Goal: Task Accomplishment & Management: Manage account settings

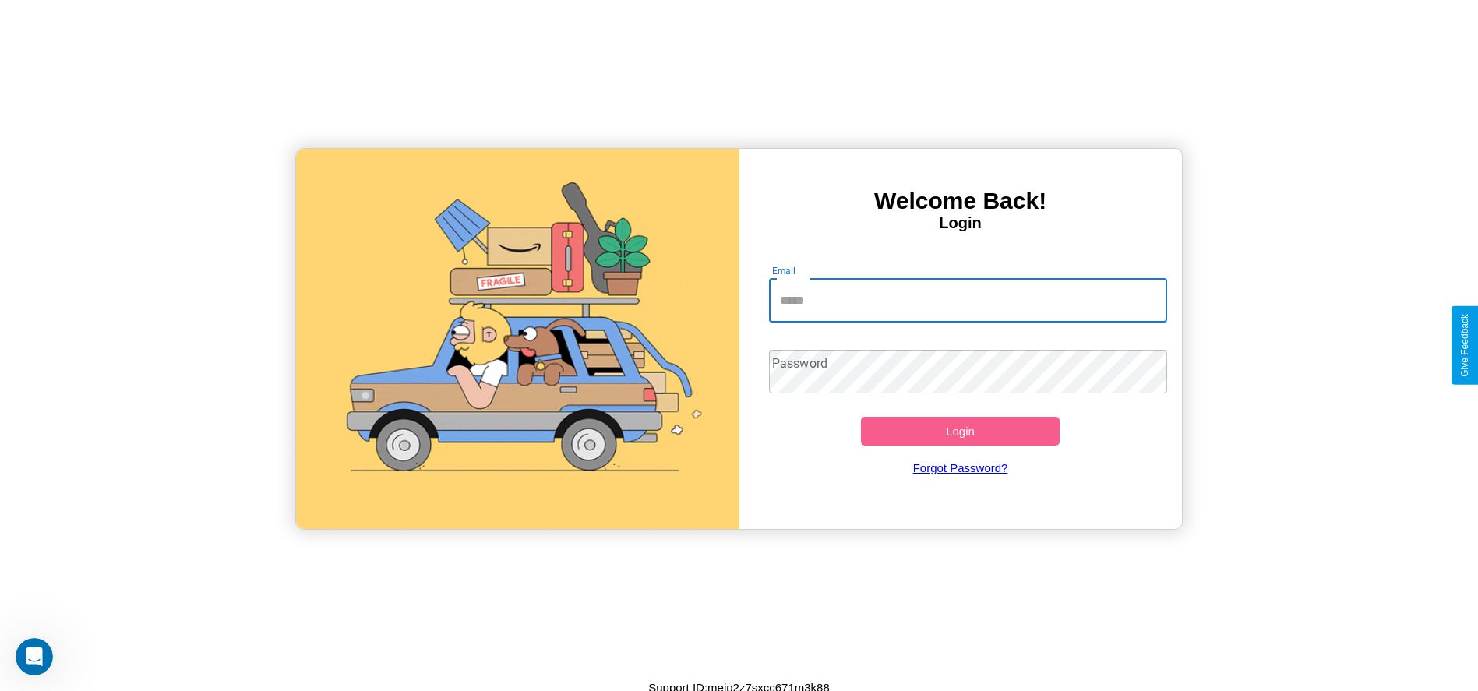
click at [968, 300] on input "Email" at bounding box center [968, 301] width 398 height 44
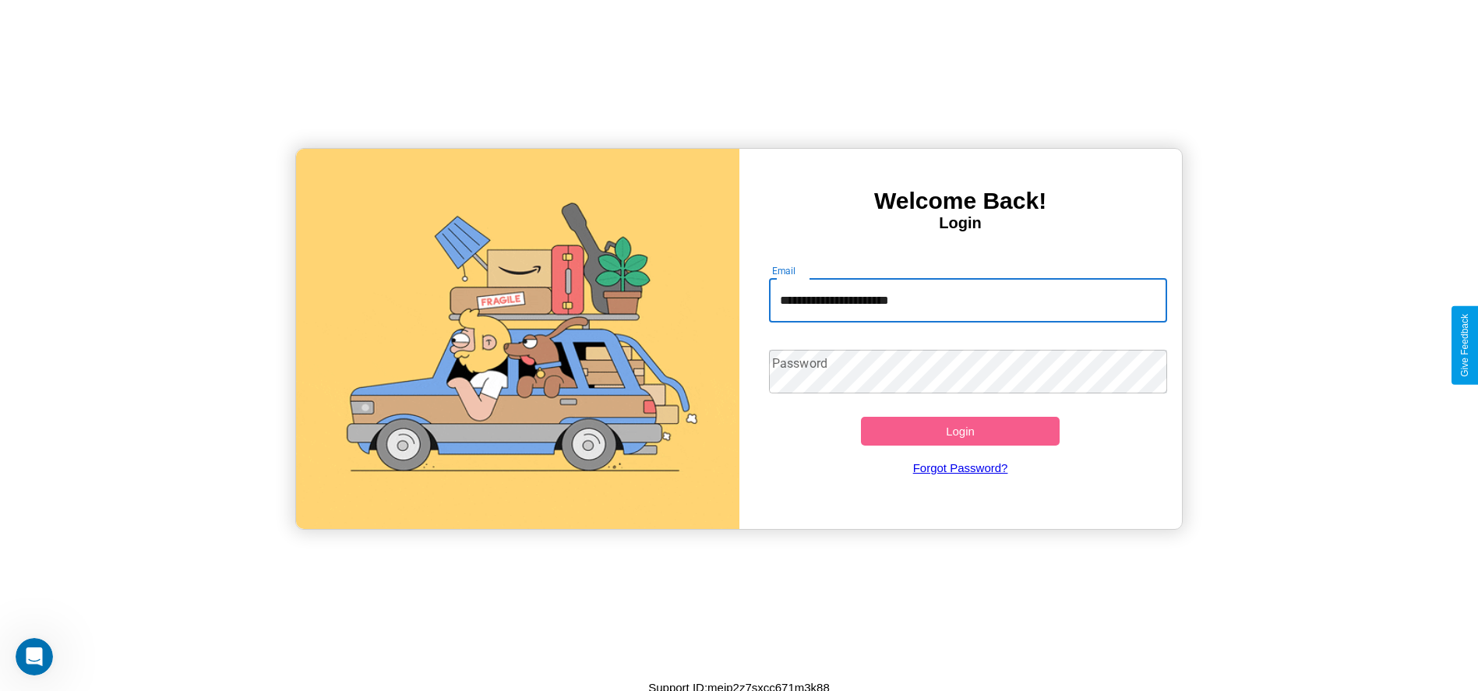
type input "**********"
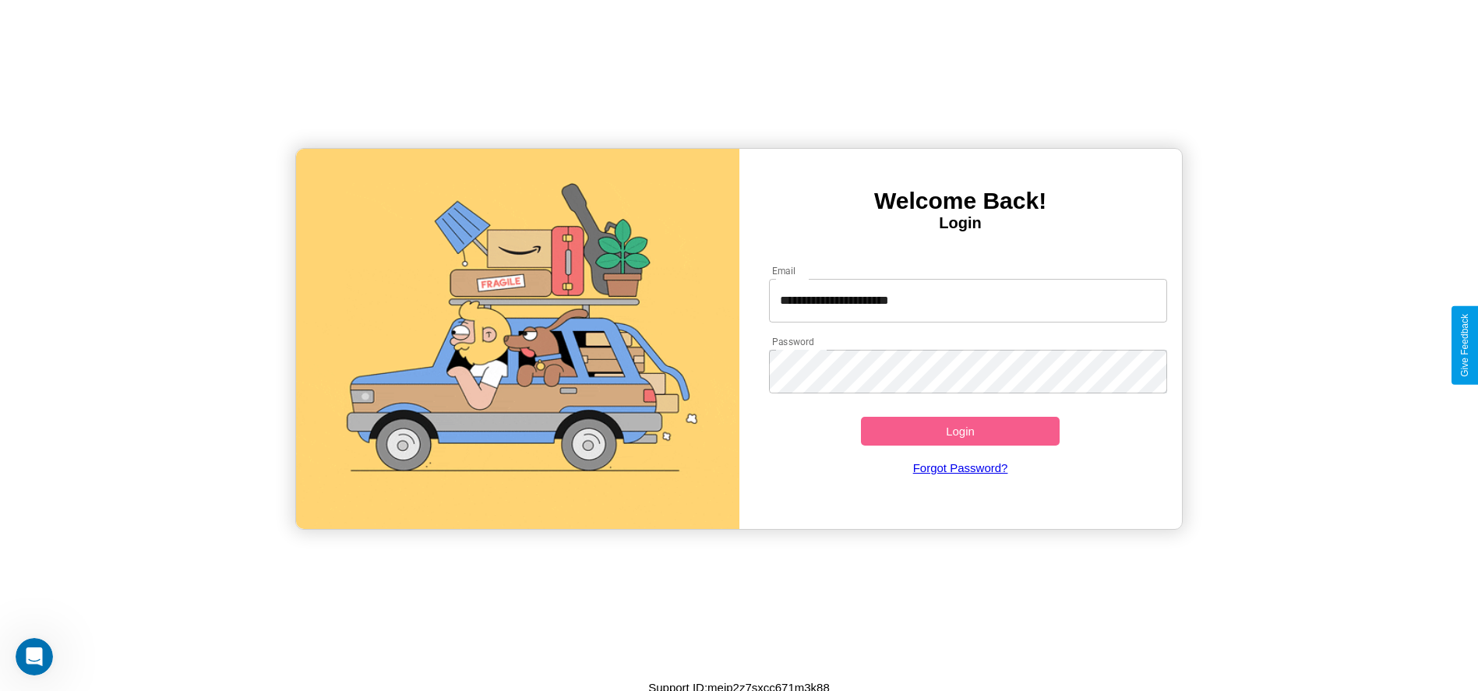
click at [960, 431] on button "Login" at bounding box center [960, 431] width 199 height 29
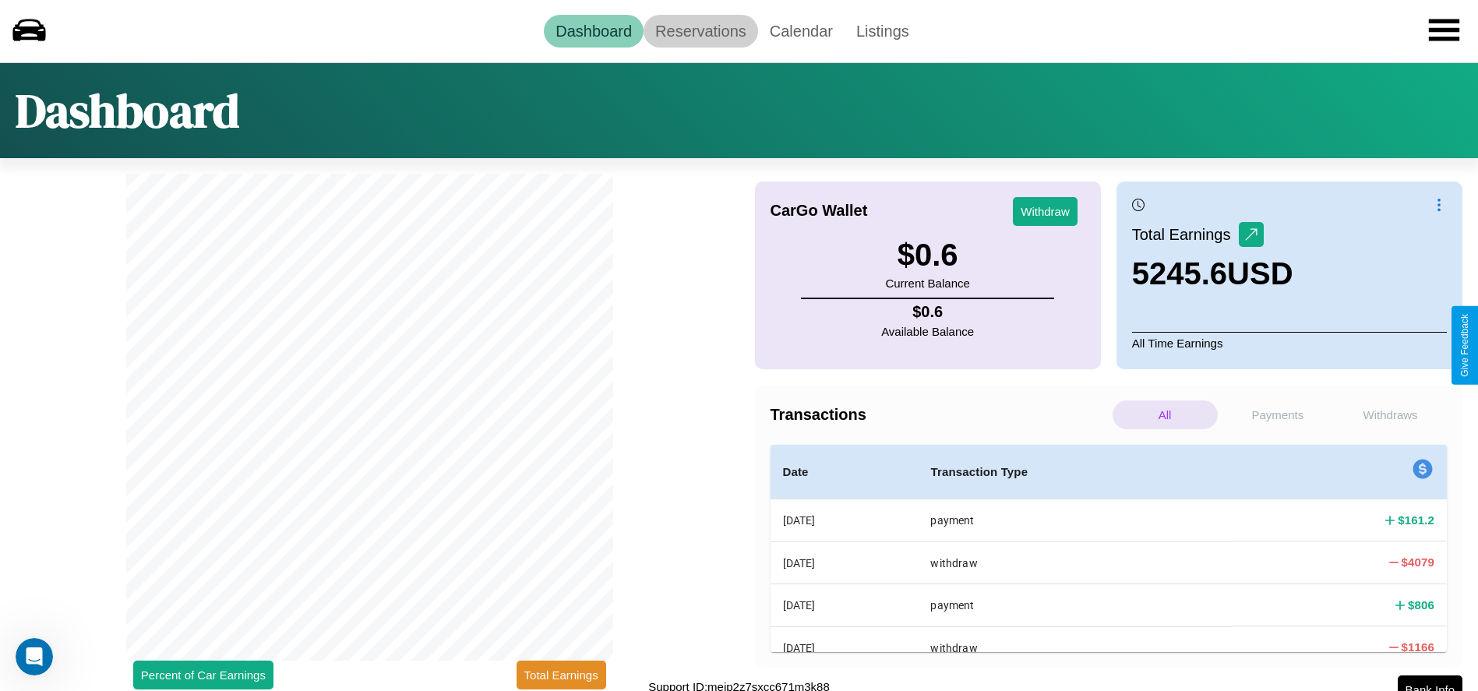
click at [701, 30] on link "Reservations" at bounding box center [701, 31] width 115 height 33
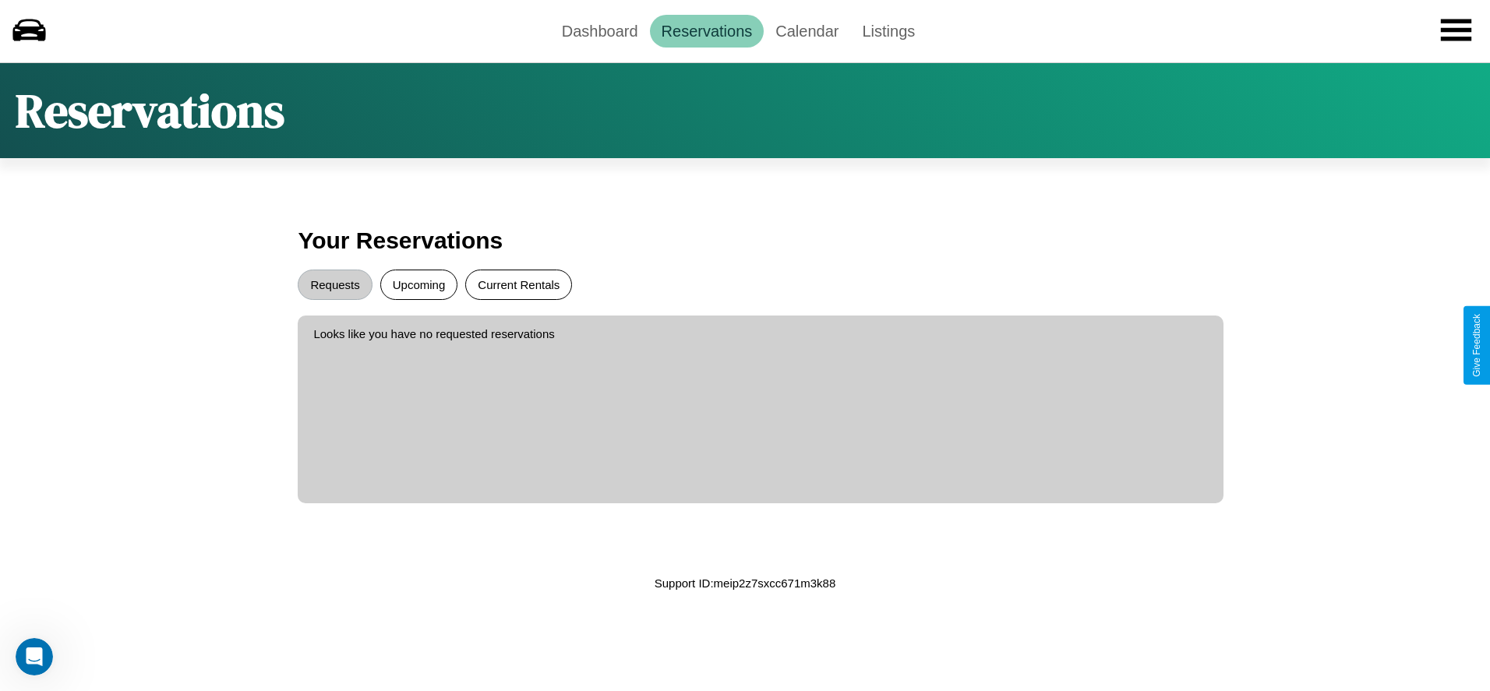
click at [518, 284] on button "Current Rentals" at bounding box center [518, 285] width 107 height 30
click at [335, 284] on button "Requests" at bounding box center [335, 285] width 74 height 30
click at [599, 30] on link "Dashboard" at bounding box center [600, 31] width 100 height 33
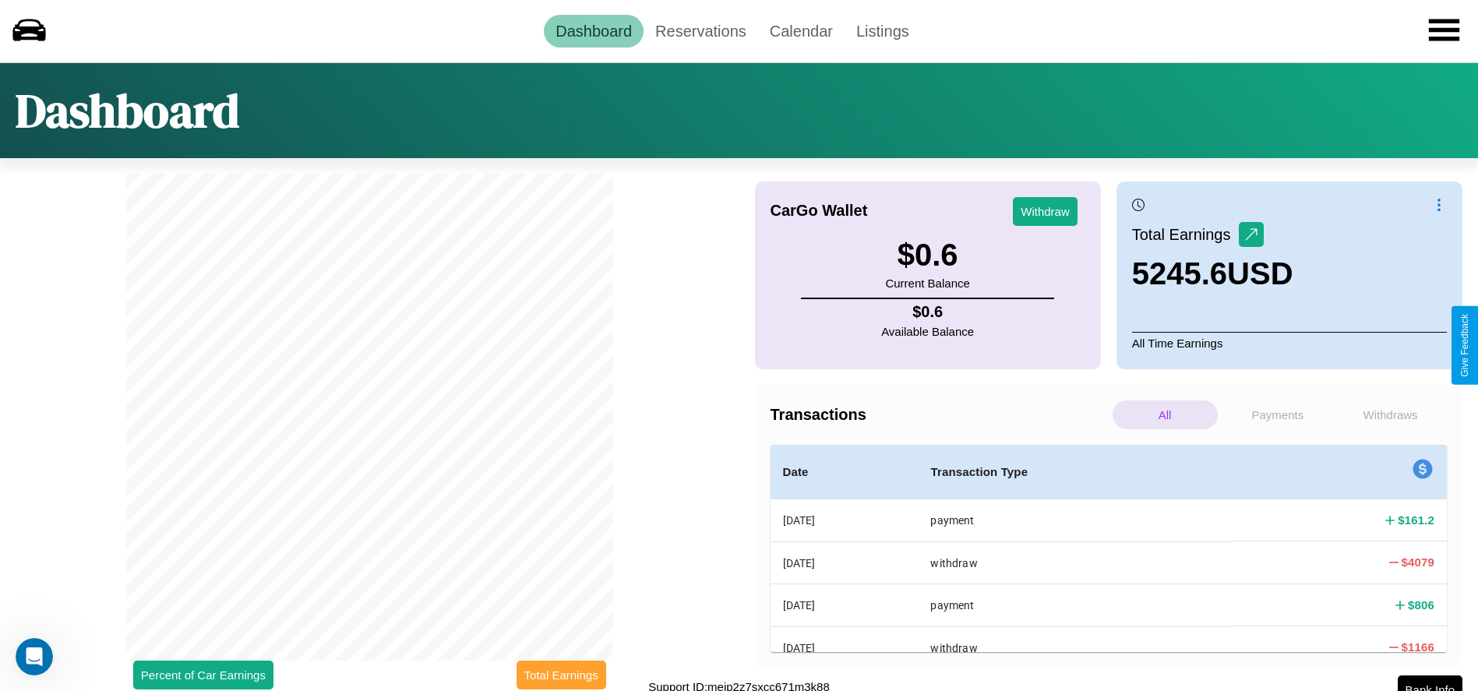
click at [561, 675] on button "Total Earnings" at bounding box center [562, 675] width 90 height 29
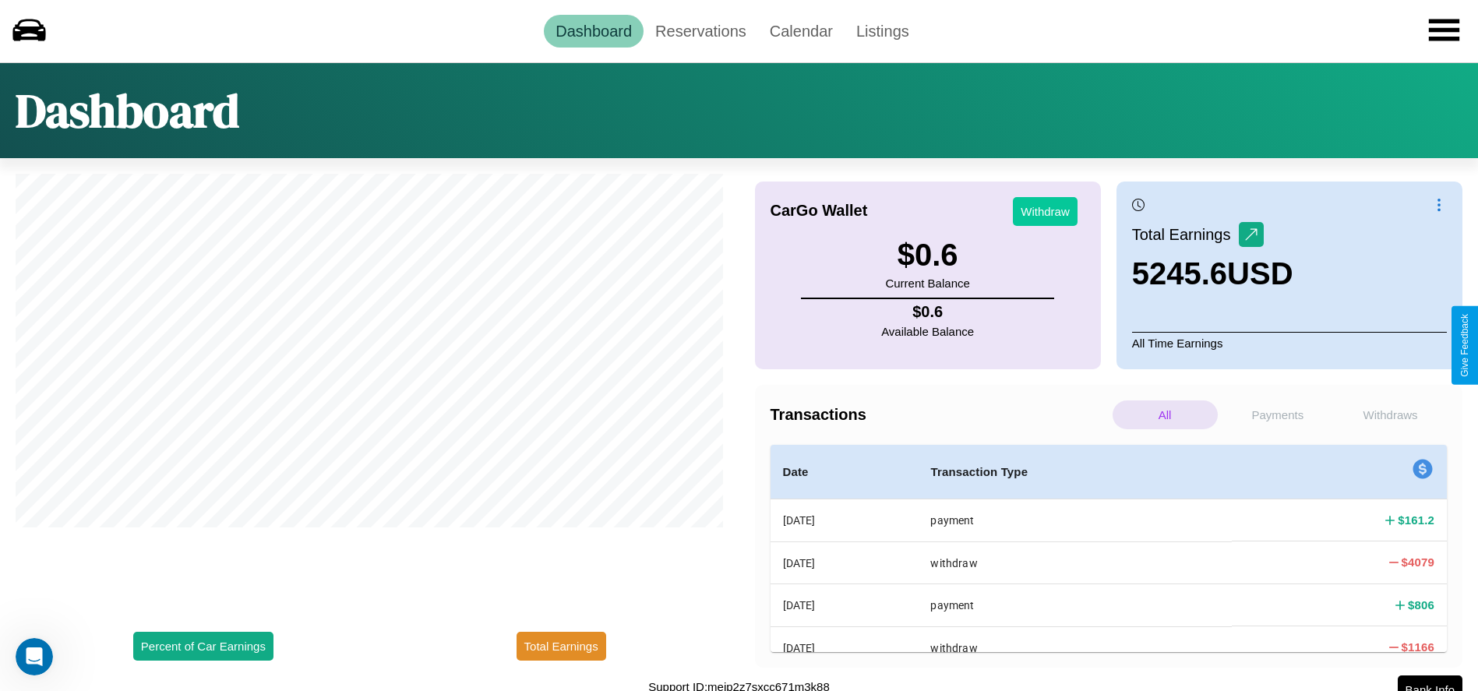
click at [1045, 211] on button "Withdraw" at bounding box center [1045, 211] width 65 height 29
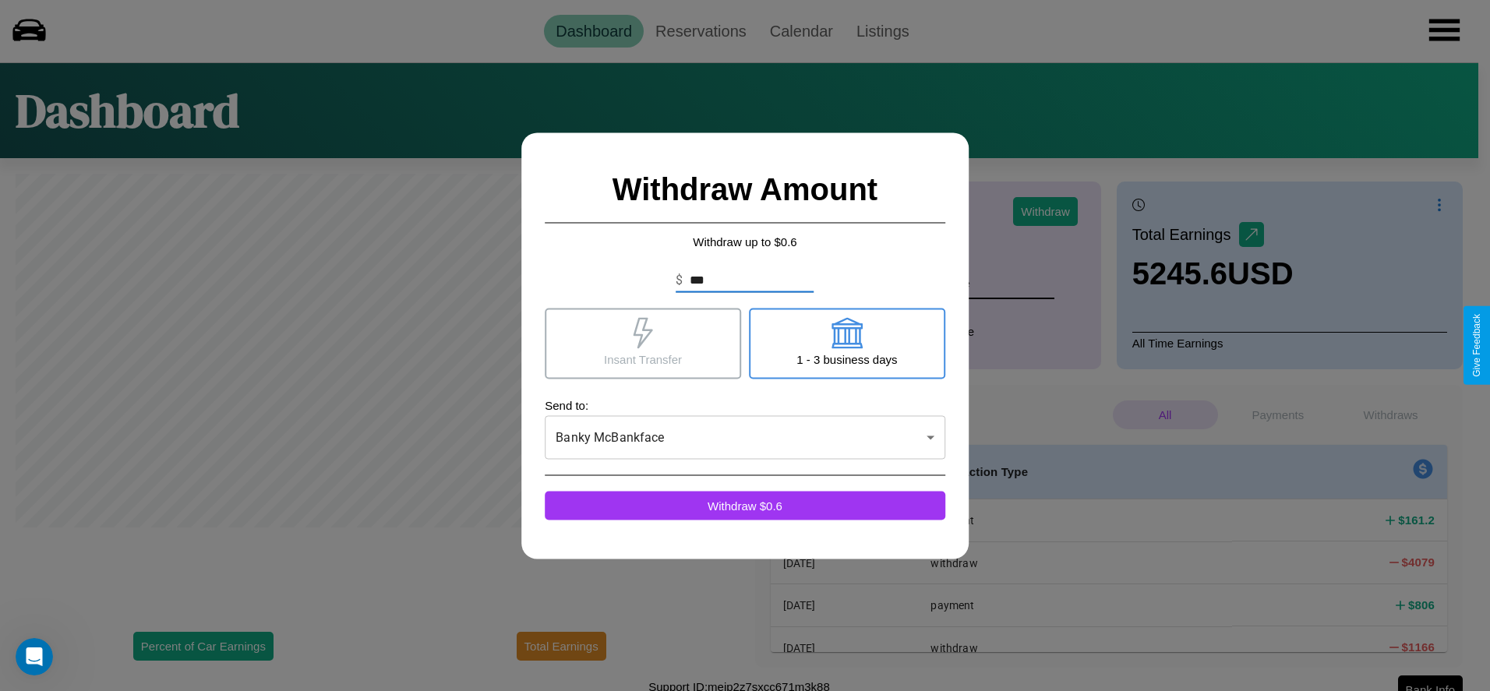
click at [846, 343] on icon at bounding box center [846, 332] width 31 height 31
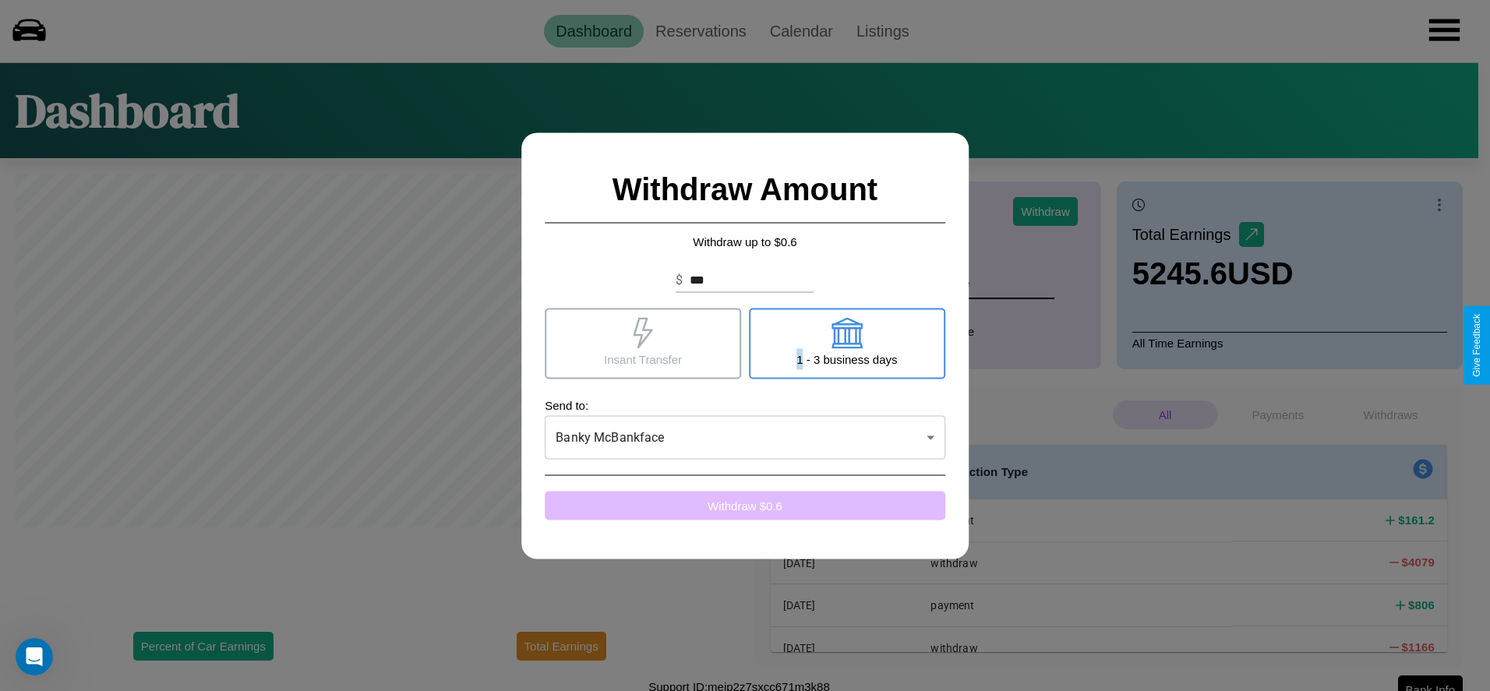
click at [745, 505] on button "Withdraw $ 0.6" at bounding box center [745, 505] width 401 height 29
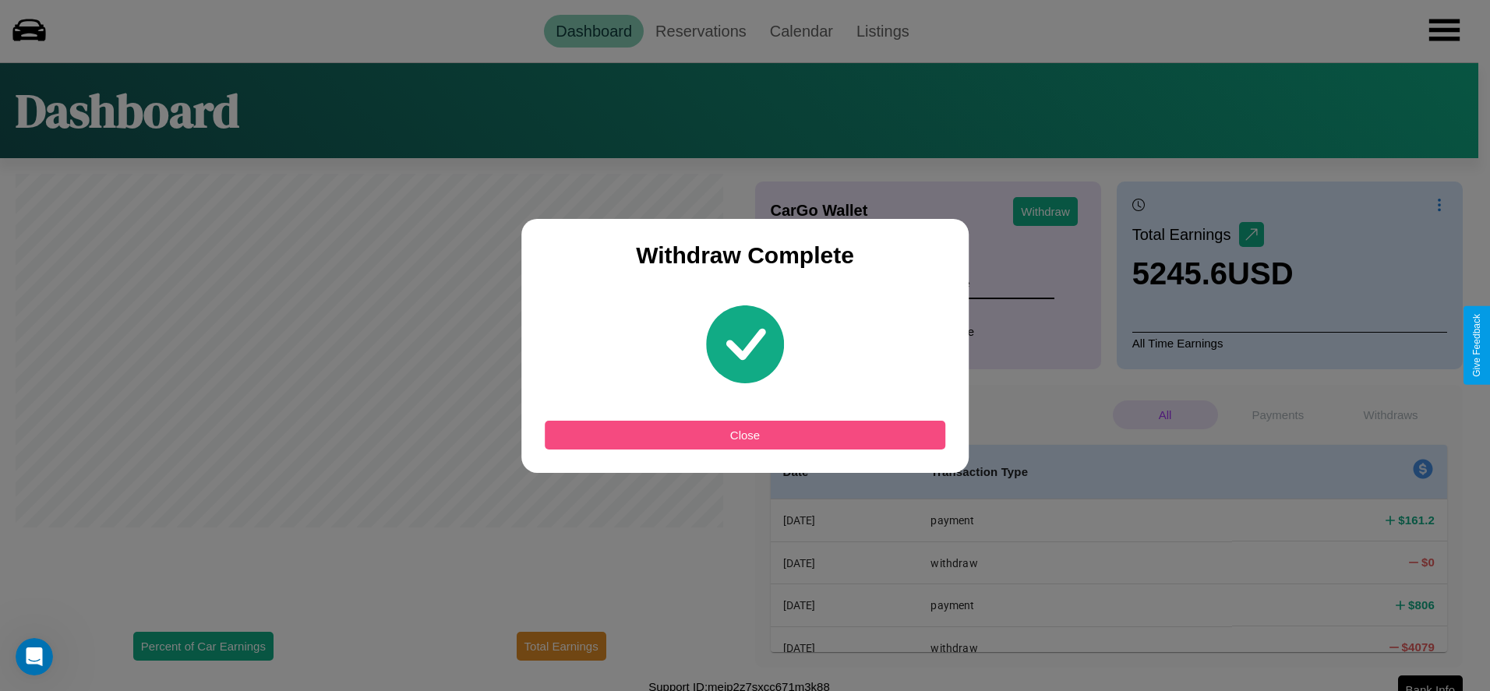
click at [745, 435] on button "Close" at bounding box center [745, 435] width 401 height 29
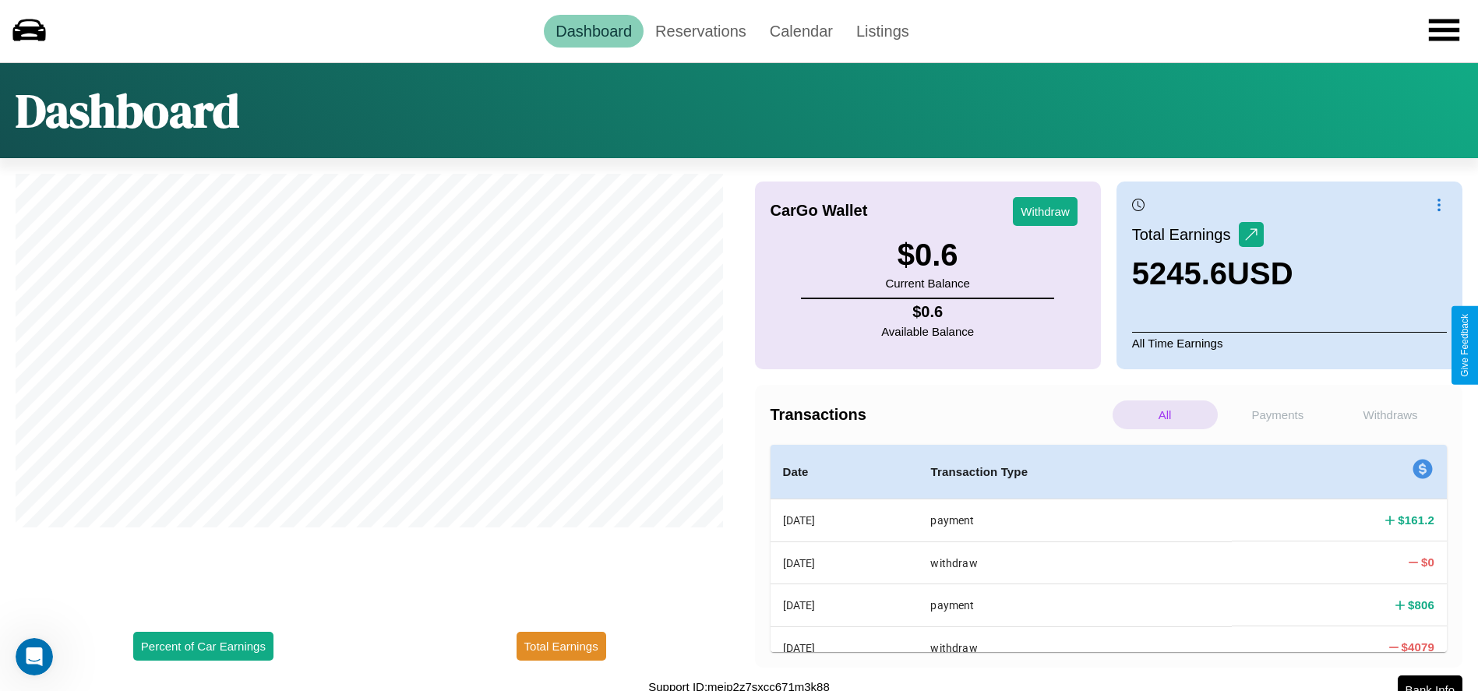
click at [1165, 415] on p "All" at bounding box center [1165, 415] width 105 height 29
click at [1390, 415] on p "Withdraws" at bounding box center [1390, 415] width 105 height 29
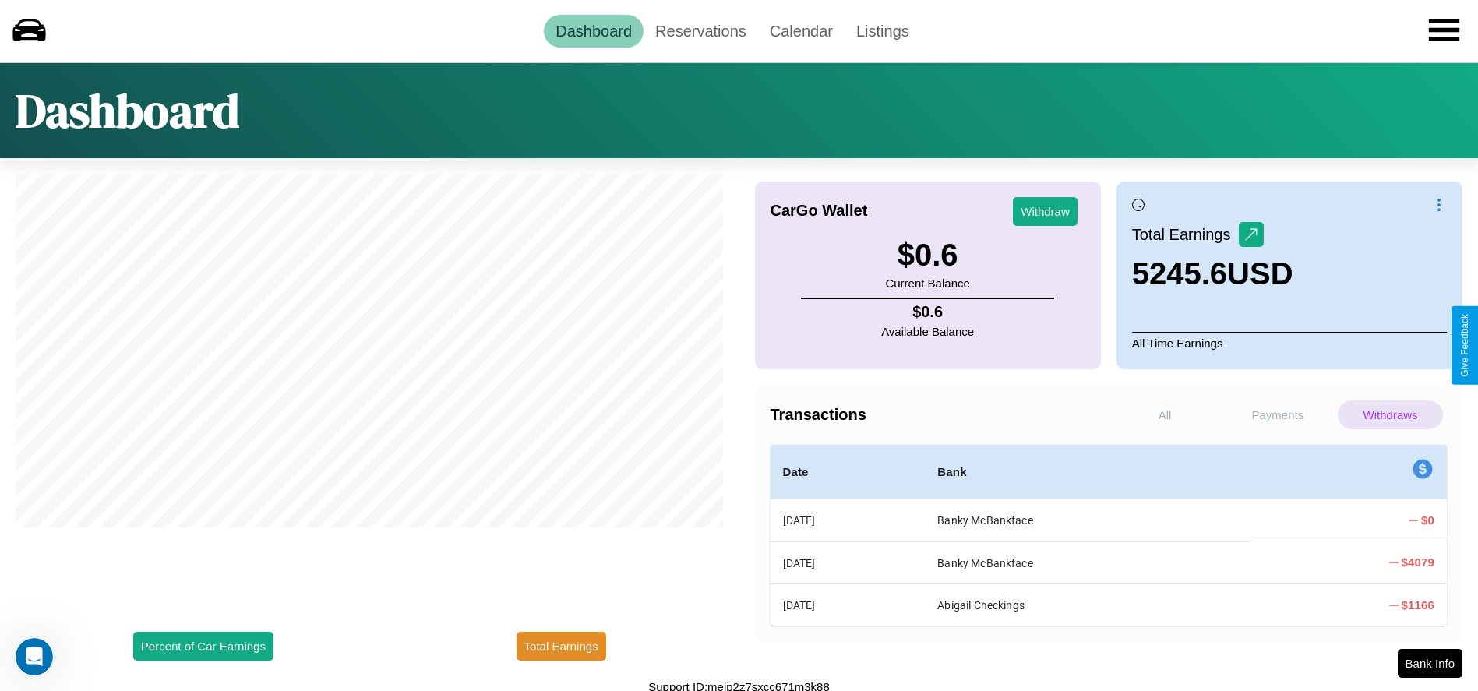
click at [1277, 415] on p "Payments" at bounding box center [1278, 415] width 105 height 29
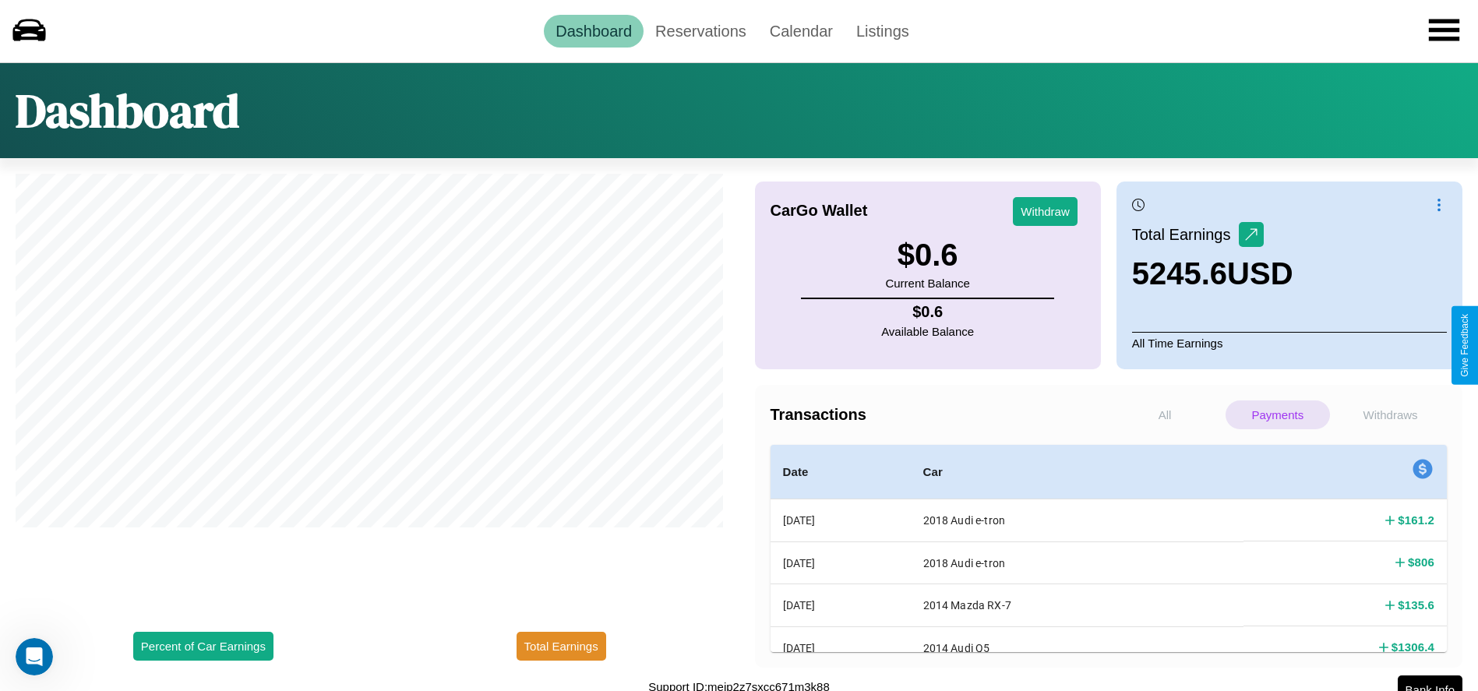
click at [1390, 415] on p "Withdraws" at bounding box center [1390, 415] width 105 height 29
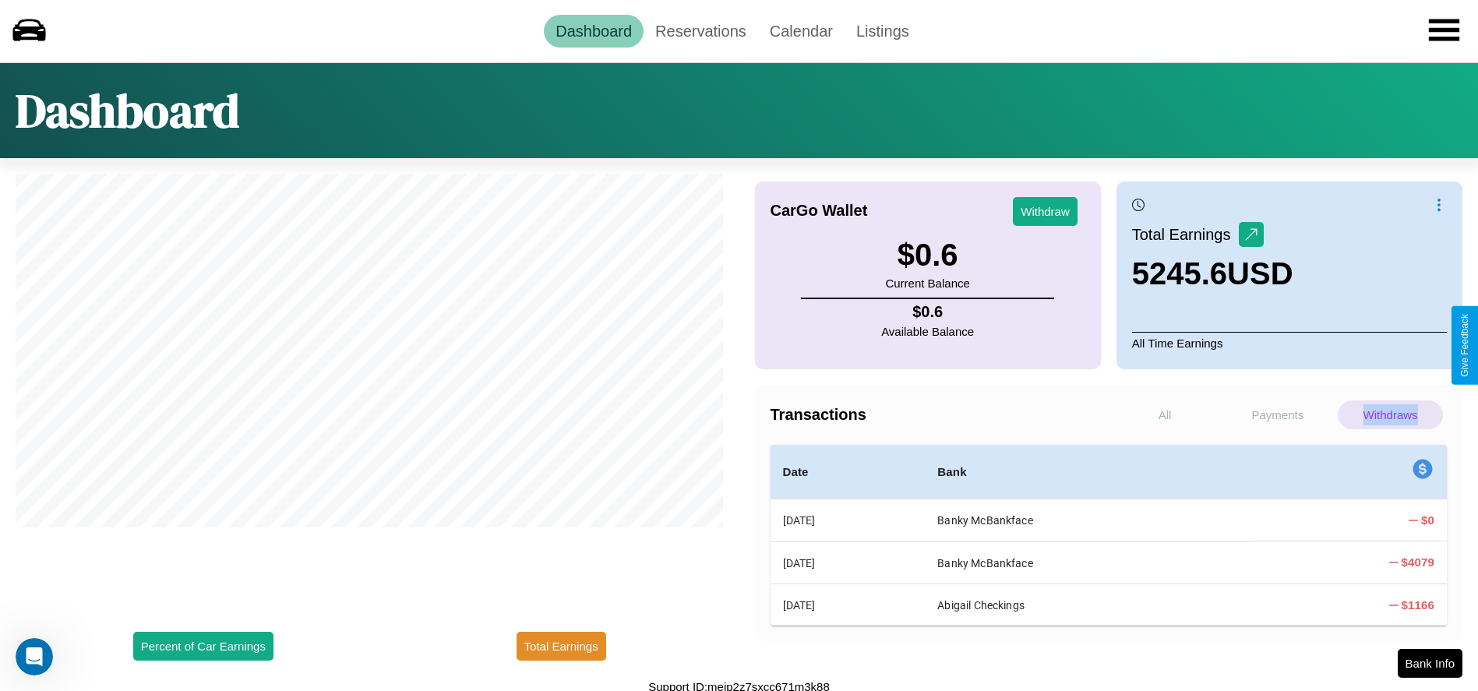
scroll to position [6, 0]
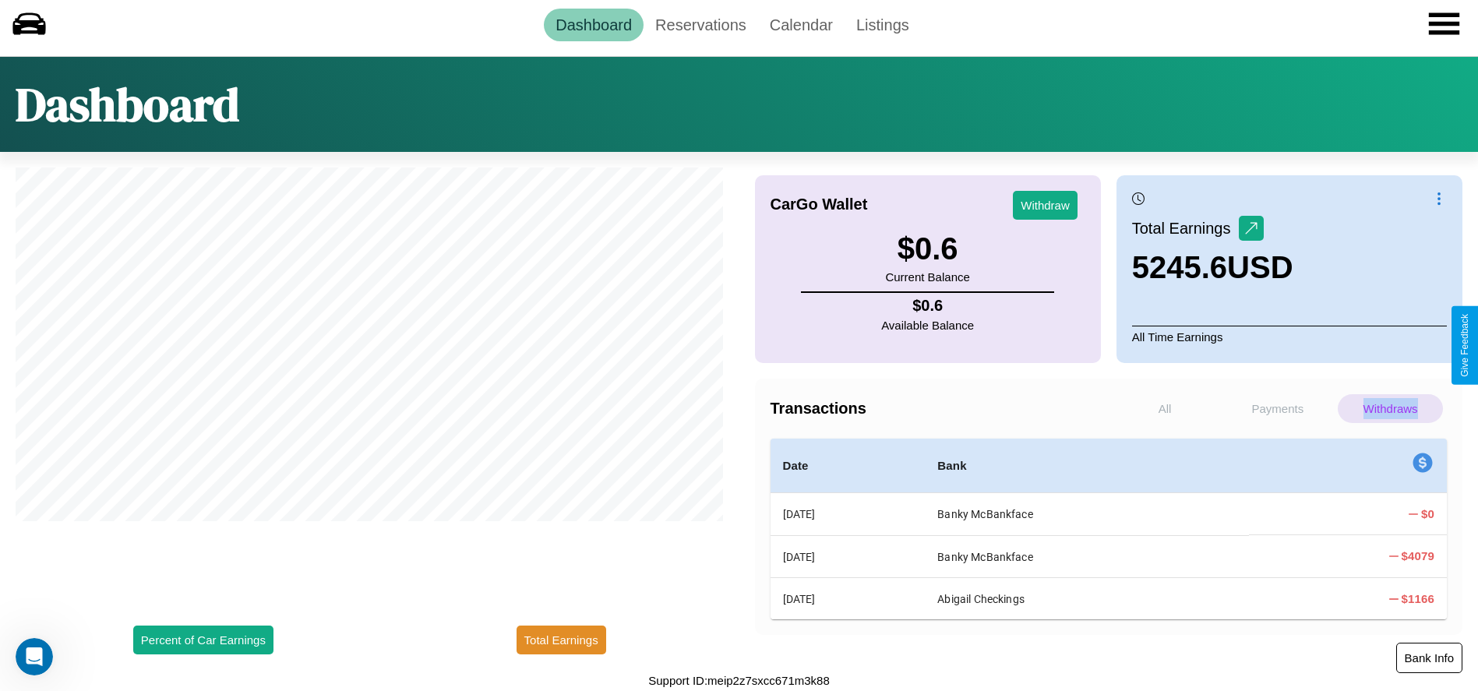
click at [1429, 658] on button "Bank Info" at bounding box center [1429, 658] width 66 height 30
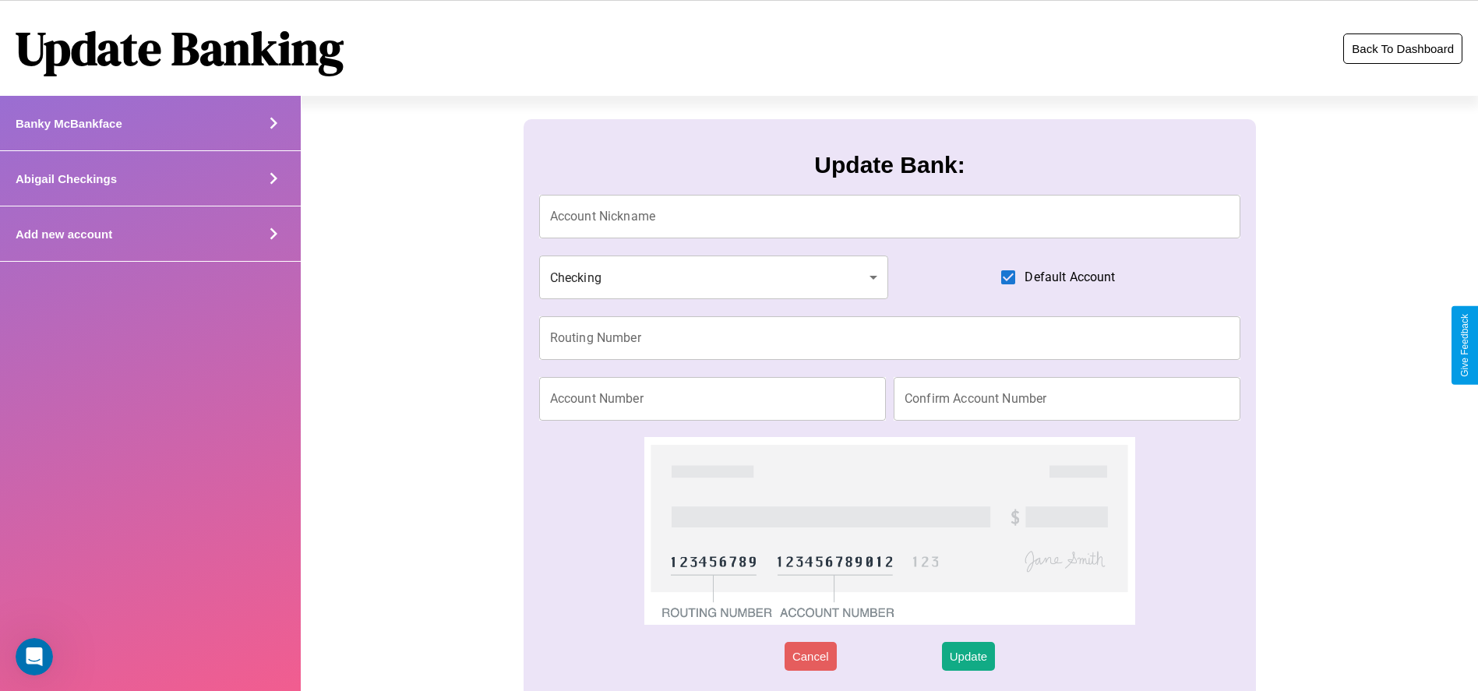
click at [1403, 48] on button "Back To Dashboard" at bounding box center [1402, 49] width 119 height 30
